Goal: Task Accomplishment & Management: Manage account settings

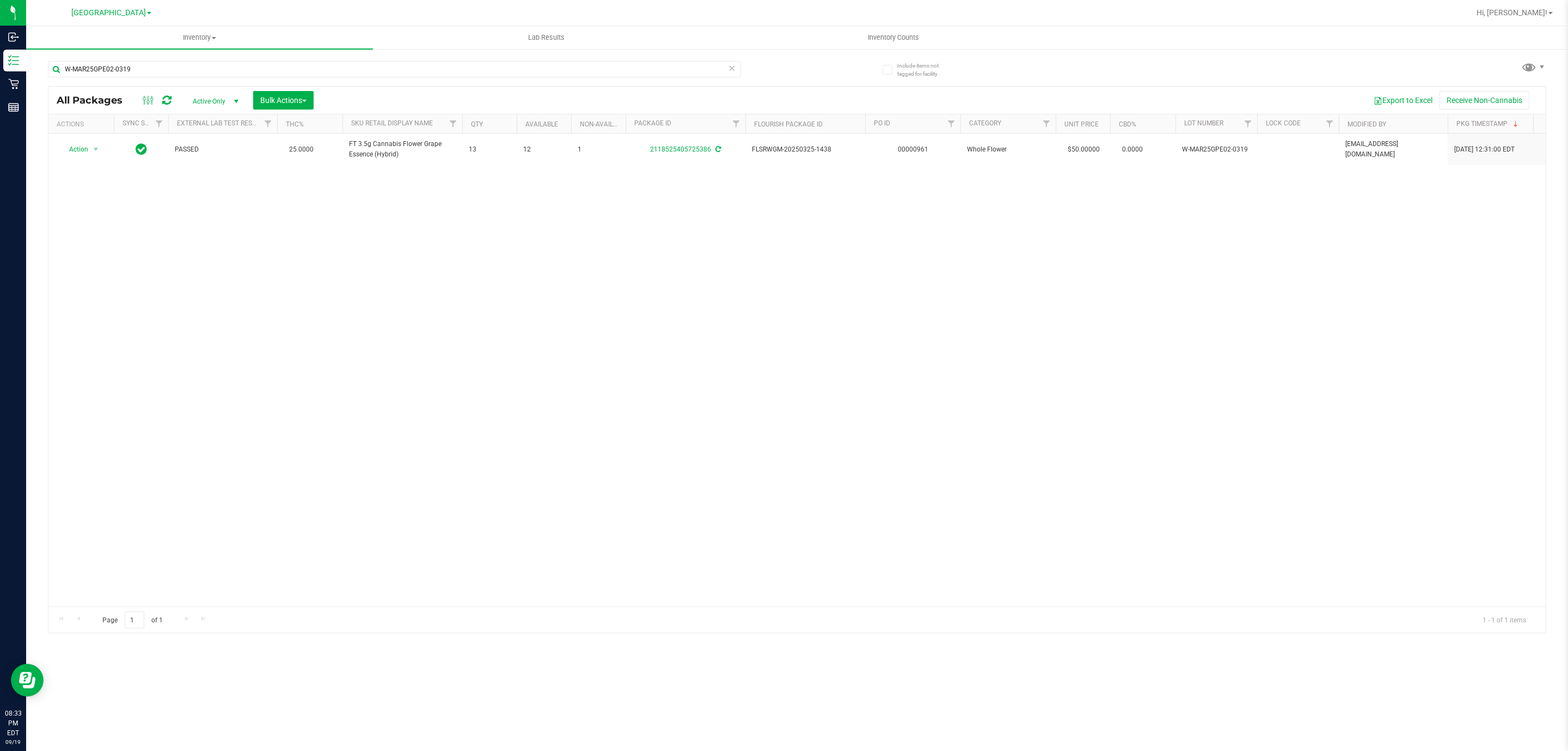
type input "W-MAR25GPE02-0319"
click at [1543, 3] on div "Hi, [PERSON_NAME]!" at bounding box center [1515, 12] width 85 height 19
click at [1539, 8] on span "Hi, [PERSON_NAME]!" at bounding box center [1512, 12] width 71 height 8
click at [1508, 87] on li "Sign Out" at bounding box center [1520, 97] width 81 height 20
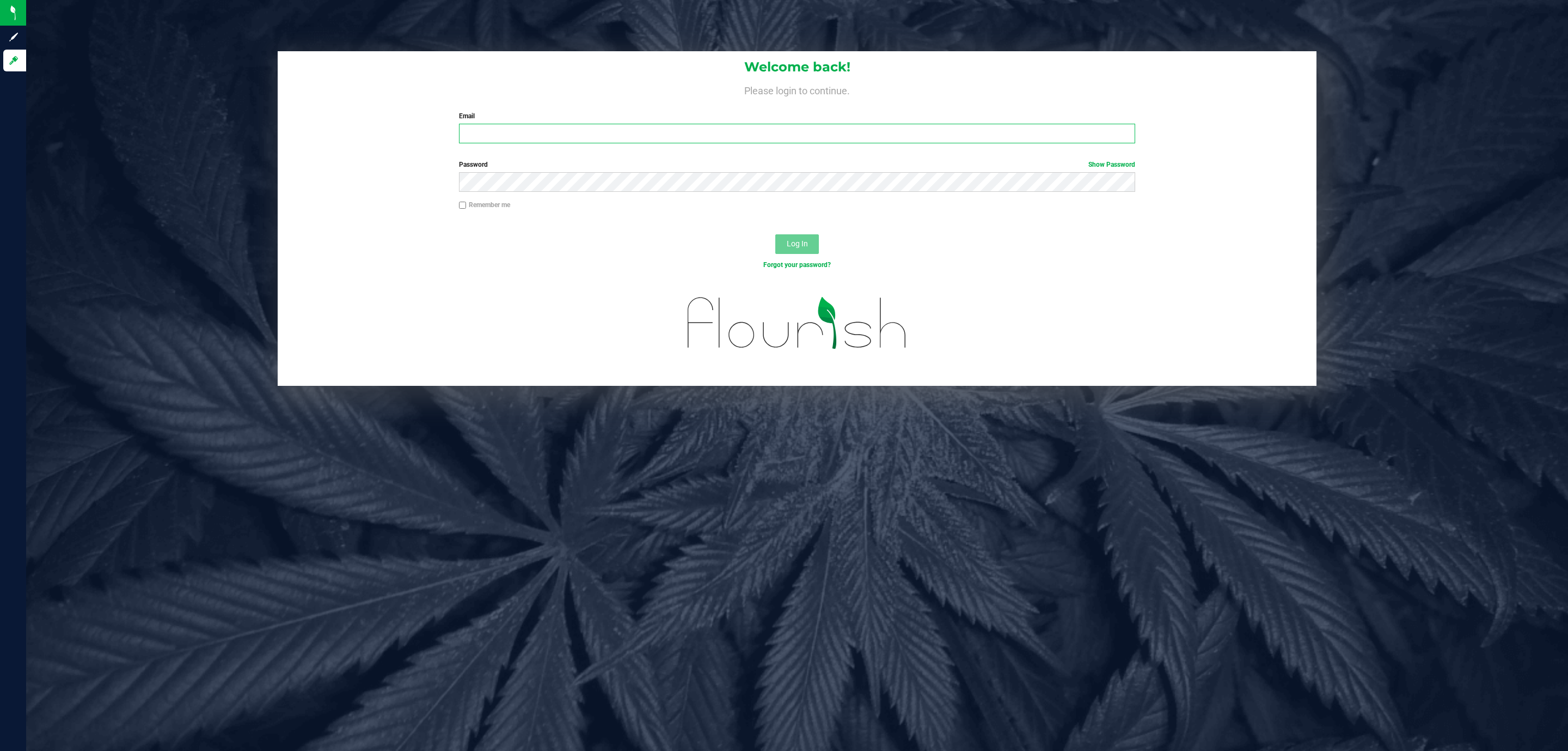
click at [622, 136] on input "Email" at bounding box center [797, 134] width 676 height 20
type input "v"
type input "[EMAIL_ADDRESS][DOMAIN_NAME]"
click at [775, 234] on button "Log In" at bounding box center [797, 244] width 44 height 20
